Goal: Book appointment/travel/reservation

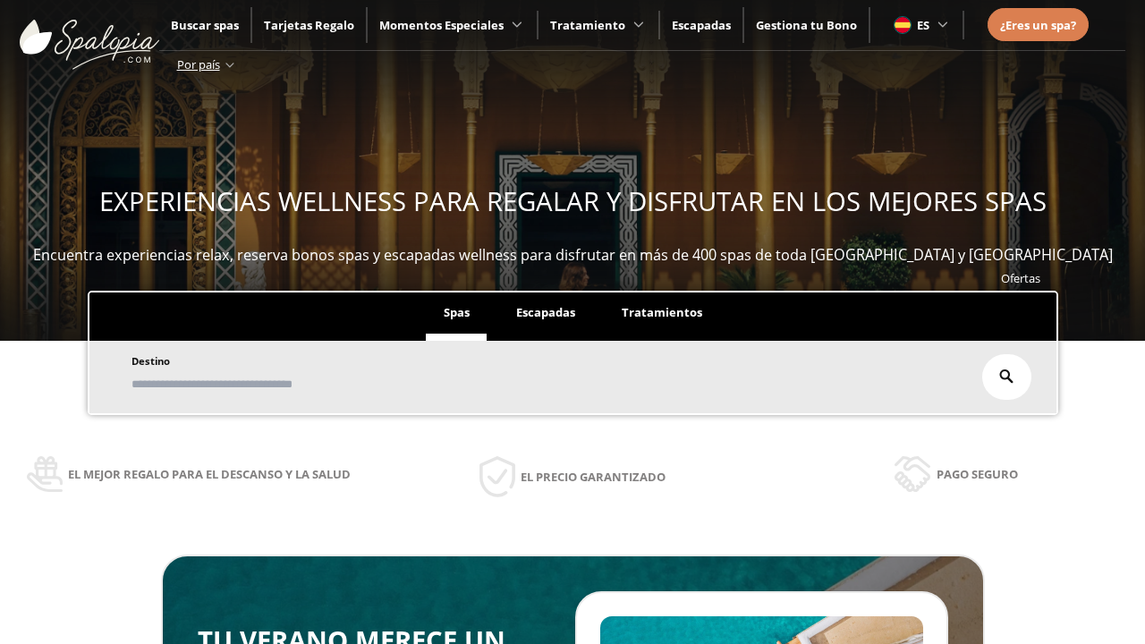
click at [546, 313] on span "Escapadas" at bounding box center [545, 312] width 59 height 16
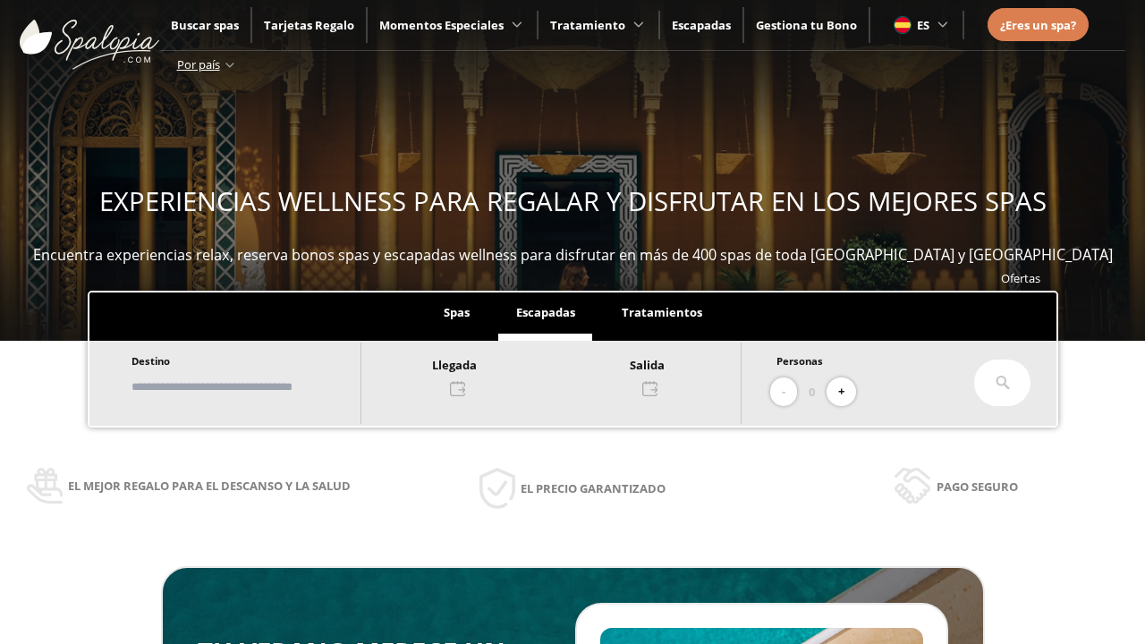
click at [252, 387] on input "text" at bounding box center [237, 386] width 223 height 31
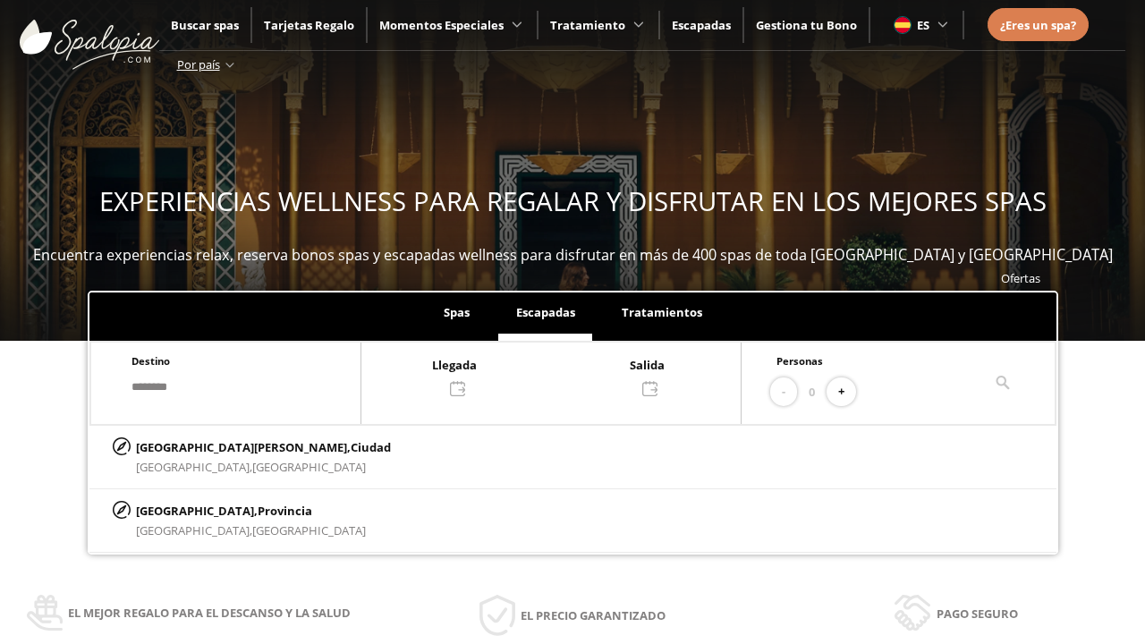
click at [569, 375] on div at bounding box center [551, 375] width 379 height 43
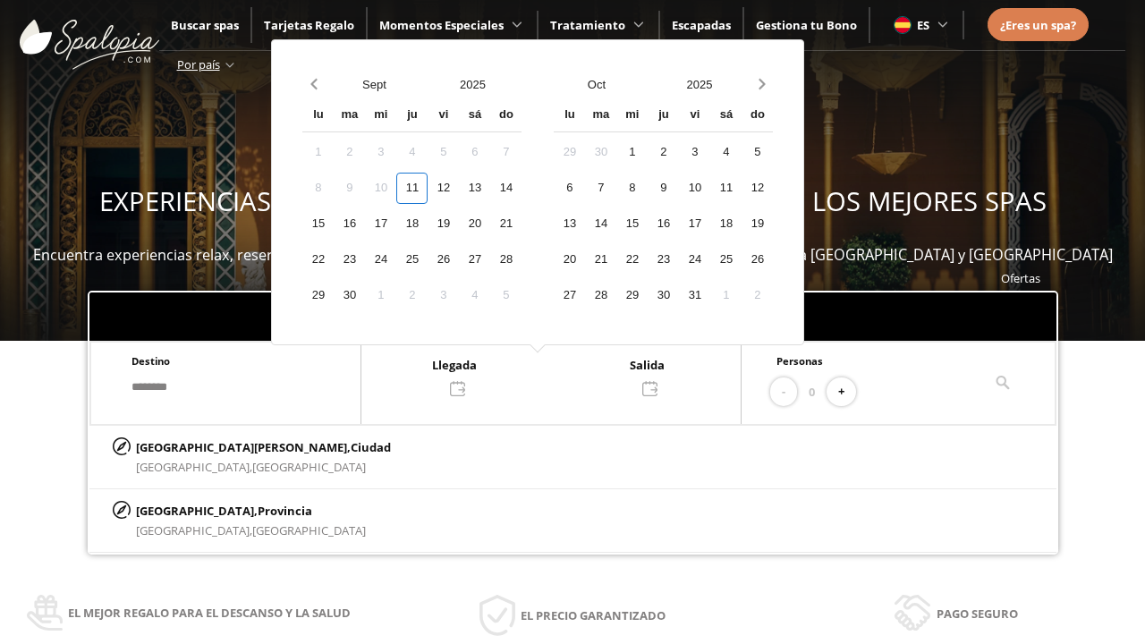
click at [490, 188] on div "13" at bounding box center [474, 188] width 31 height 31
click at [522, 188] on div "14" at bounding box center [505, 188] width 31 height 31
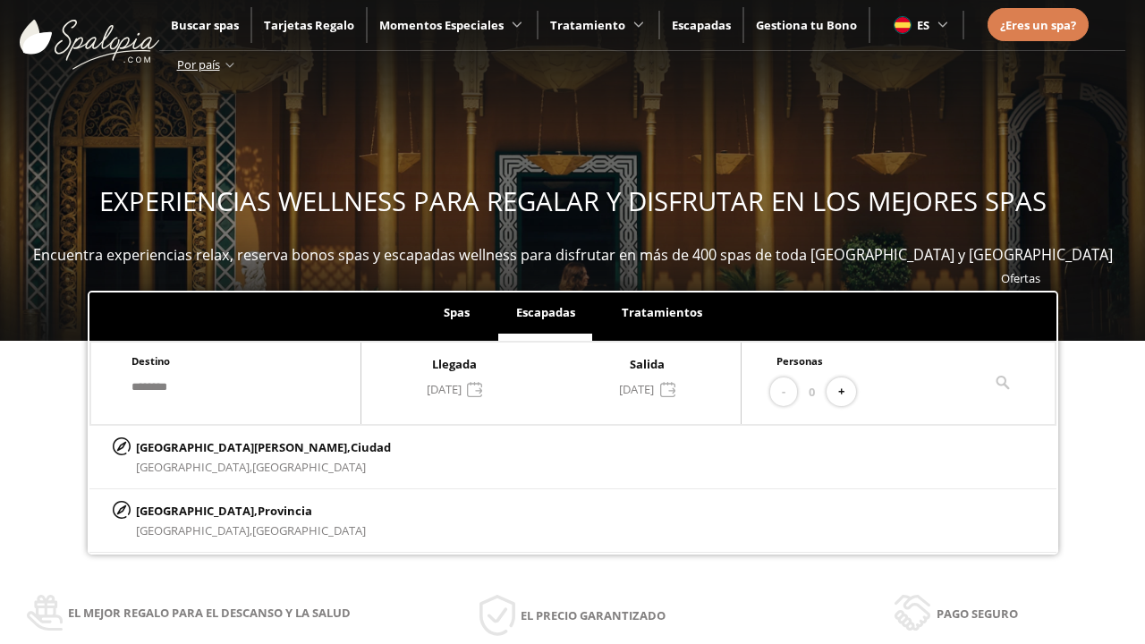
click at [847, 392] on button "+" at bounding box center [842, 393] width 30 height 30
click at [225, 447] on p "[GEOGRAPHIC_DATA][PERSON_NAME], [GEOGRAPHIC_DATA]" at bounding box center [263, 448] width 255 height 20
type input "**********"
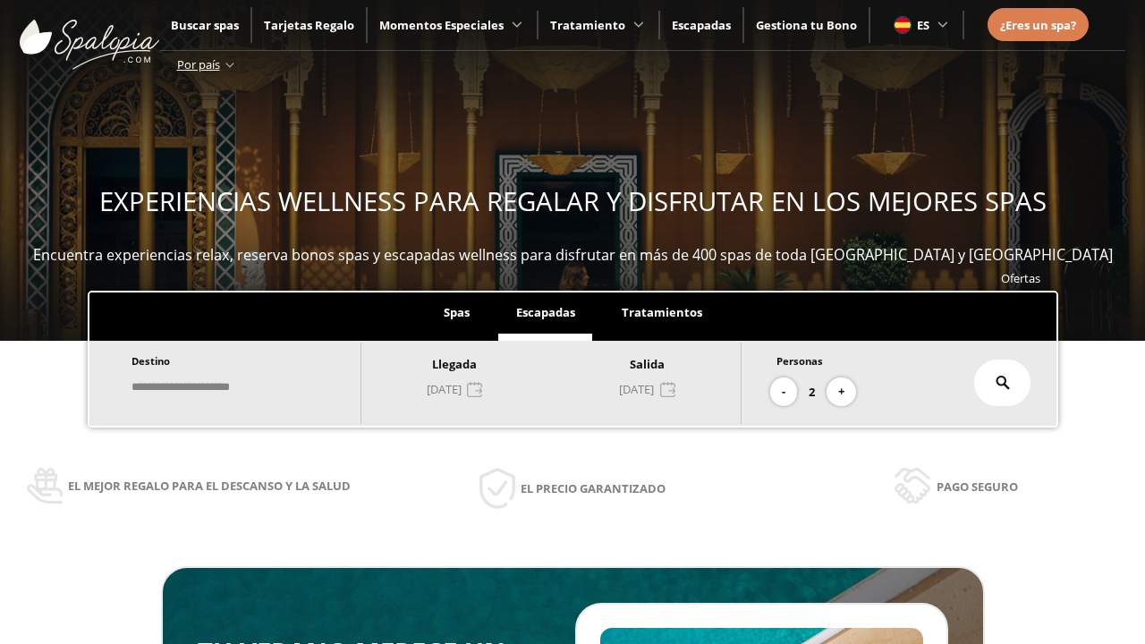
click at [1003, 383] on icon at bounding box center [1003, 383] width 14 height 14
